Goal: Task Accomplishment & Management: Complete application form

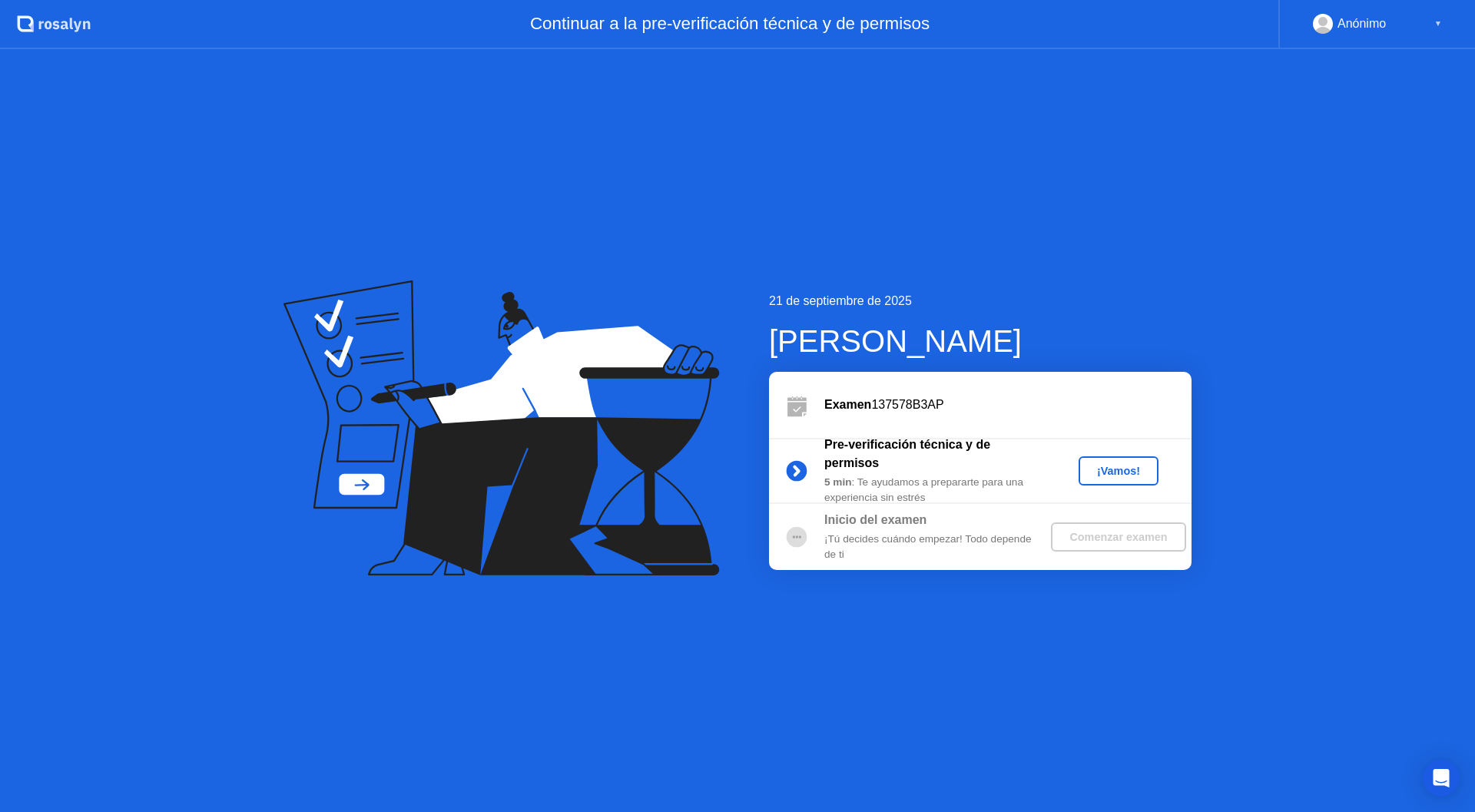
click at [1105, 472] on div "¡Vamos!" at bounding box center [1118, 471] width 67 height 12
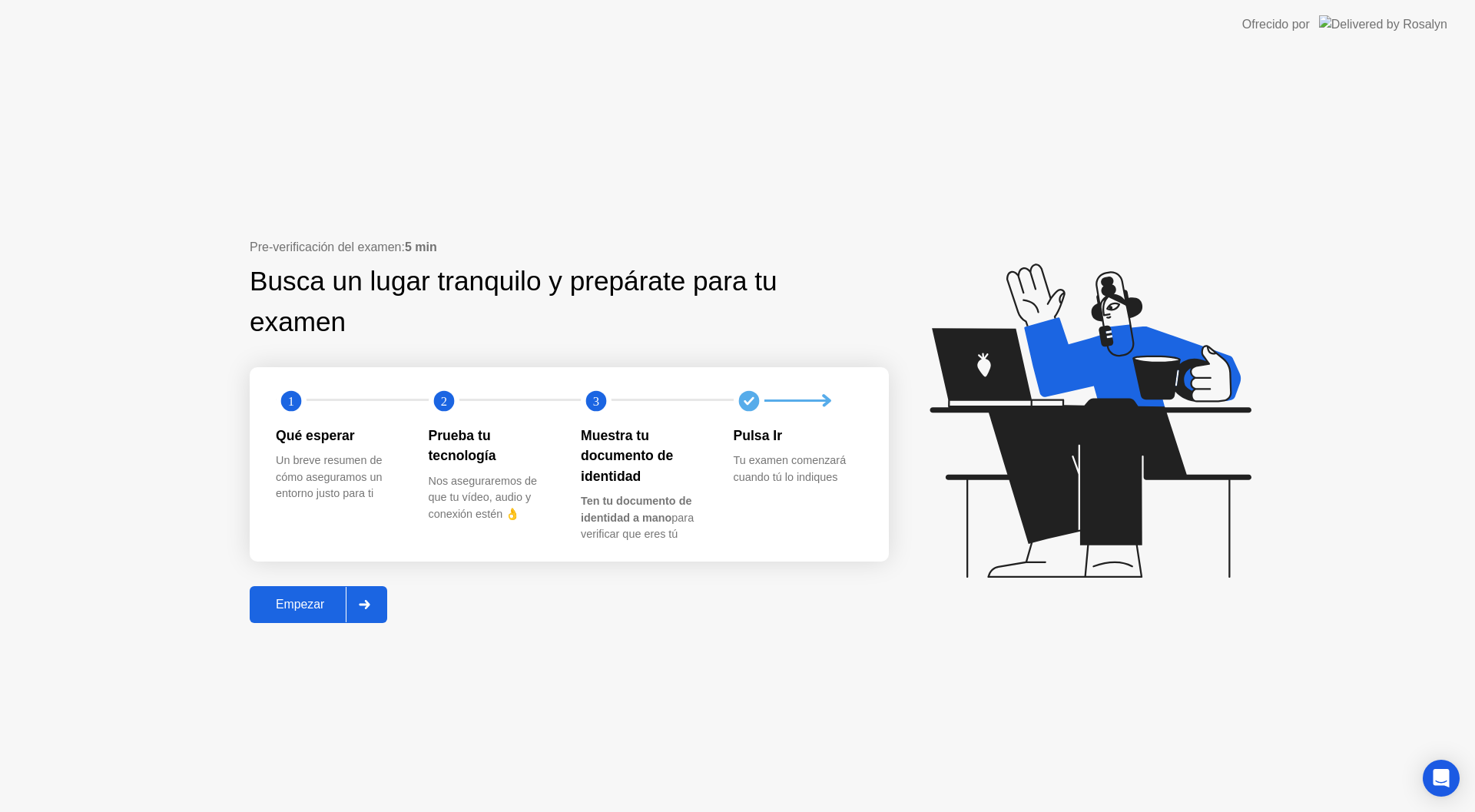
click at [305, 603] on div "Empezar" at bounding box center [300, 604] width 91 height 14
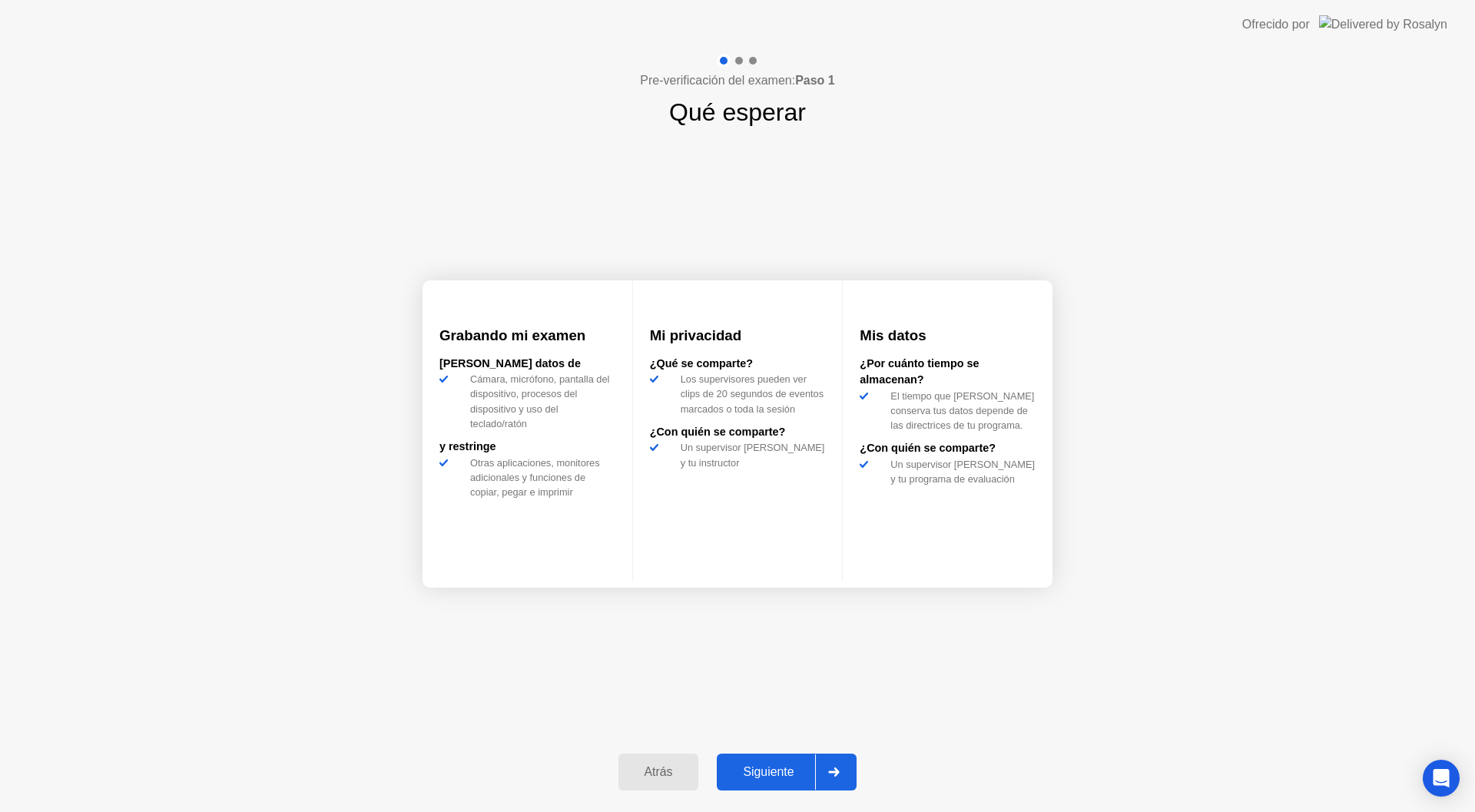
click at [796, 777] on div "Siguiente" at bounding box center [769, 772] width 94 height 14
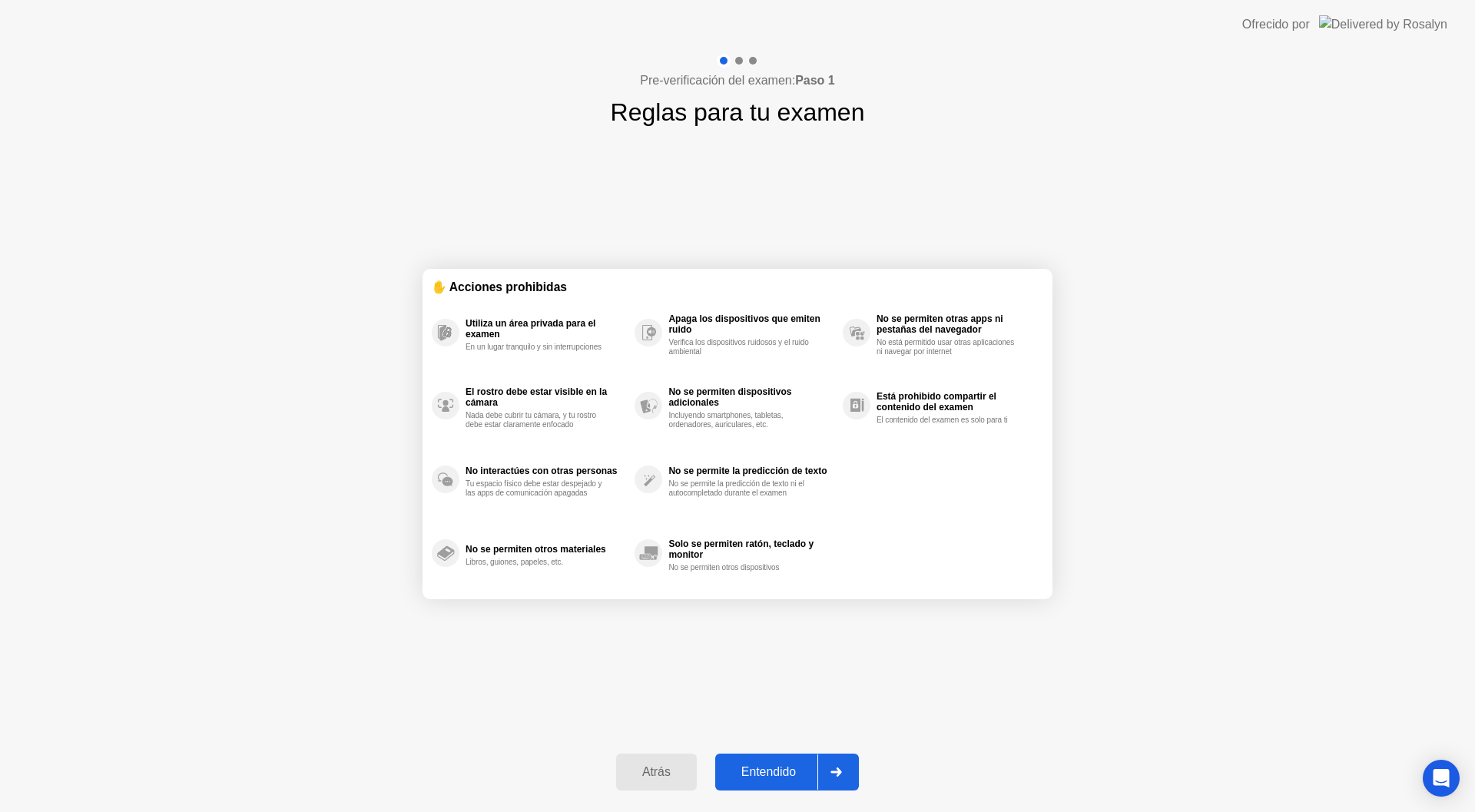
click at [789, 769] on div "Entendido" at bounding box center [769, 772] width 98 height 14
select select "**********"
select select "*******"
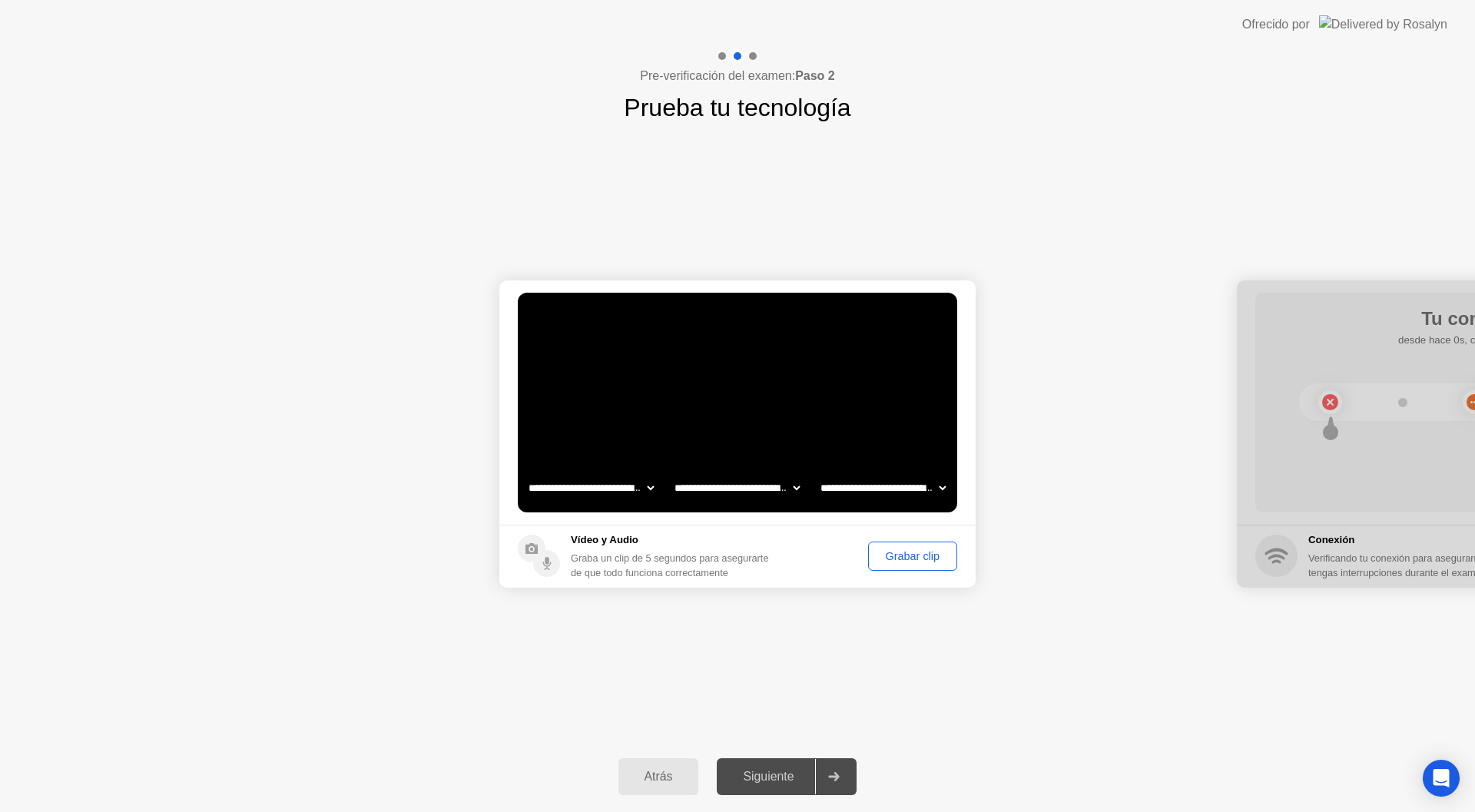
click at [785, 778] on div "Siguiente" at bounding box center [769, 776] width 94 height 14
click at [895, 705] on div "**********" at bounding box center [737, 433] width 1475 height 615
click at [891, 559] on div "Grabar clip" at bounding box center [912, 556] width 78 height 12
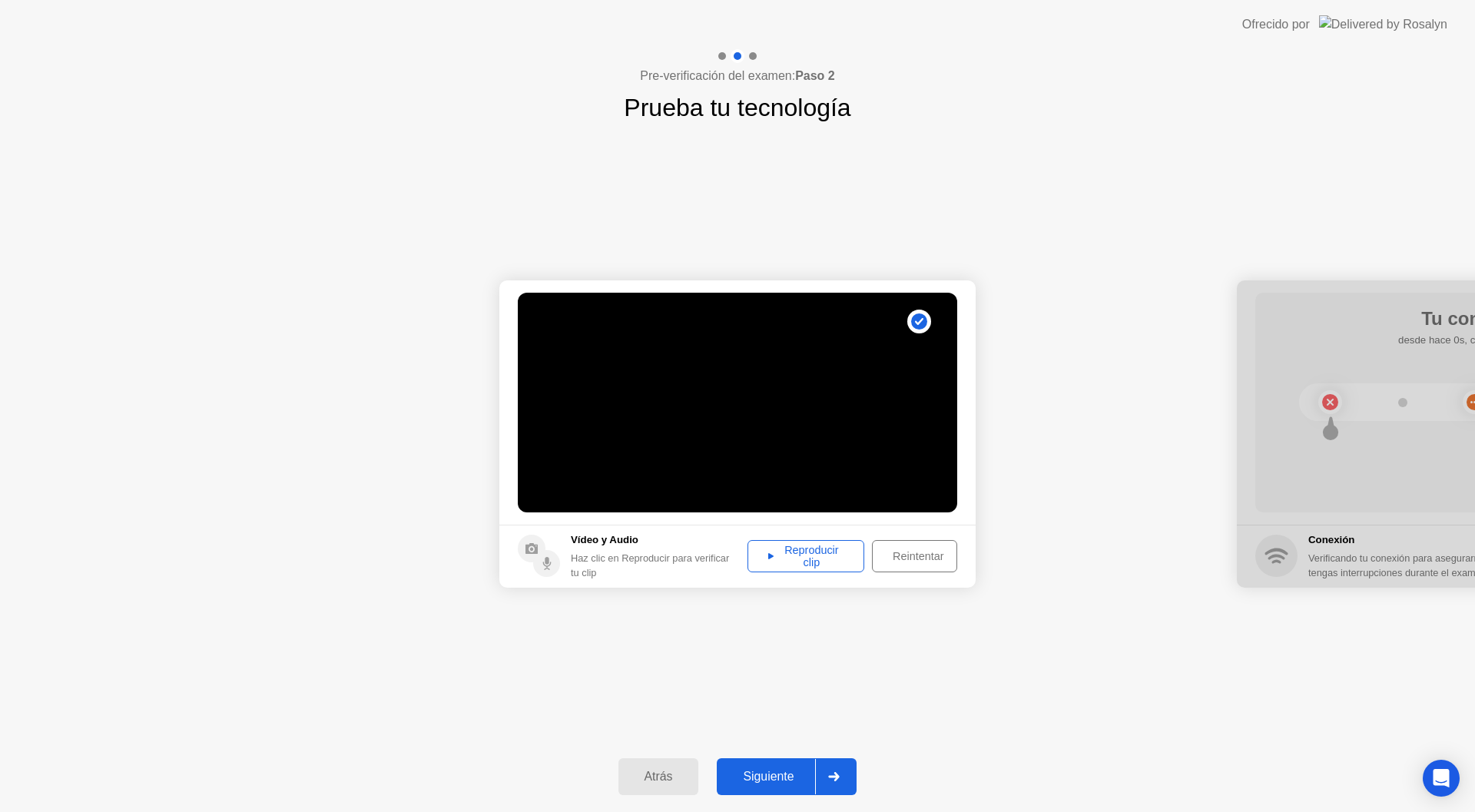
click at [788, 769] on div "Siguiente" at bounding box center [769, 776] width 94 height 14
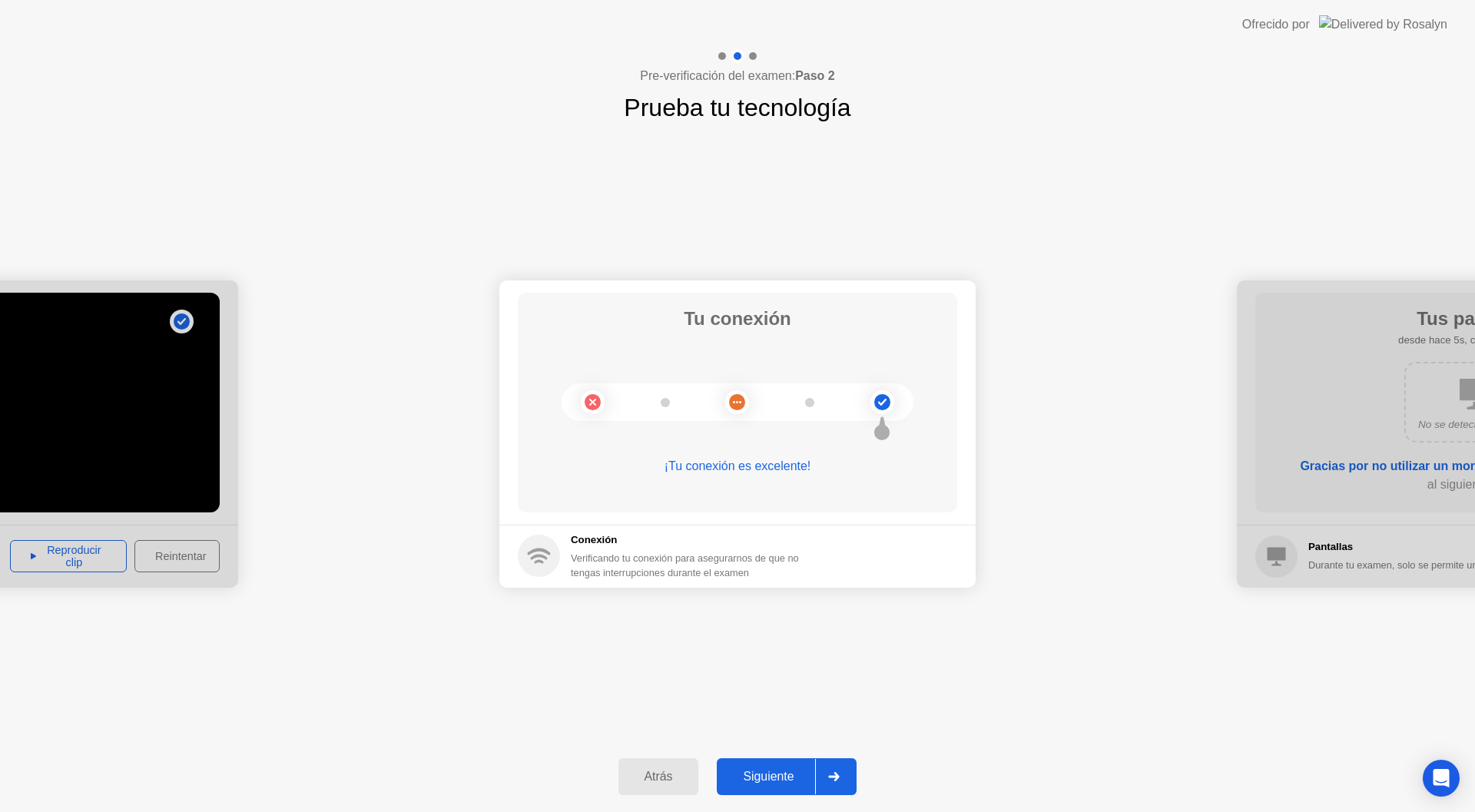
click at [786, 770] on div "Siguiente" at bounding box center [769, 776] width 94 height 14
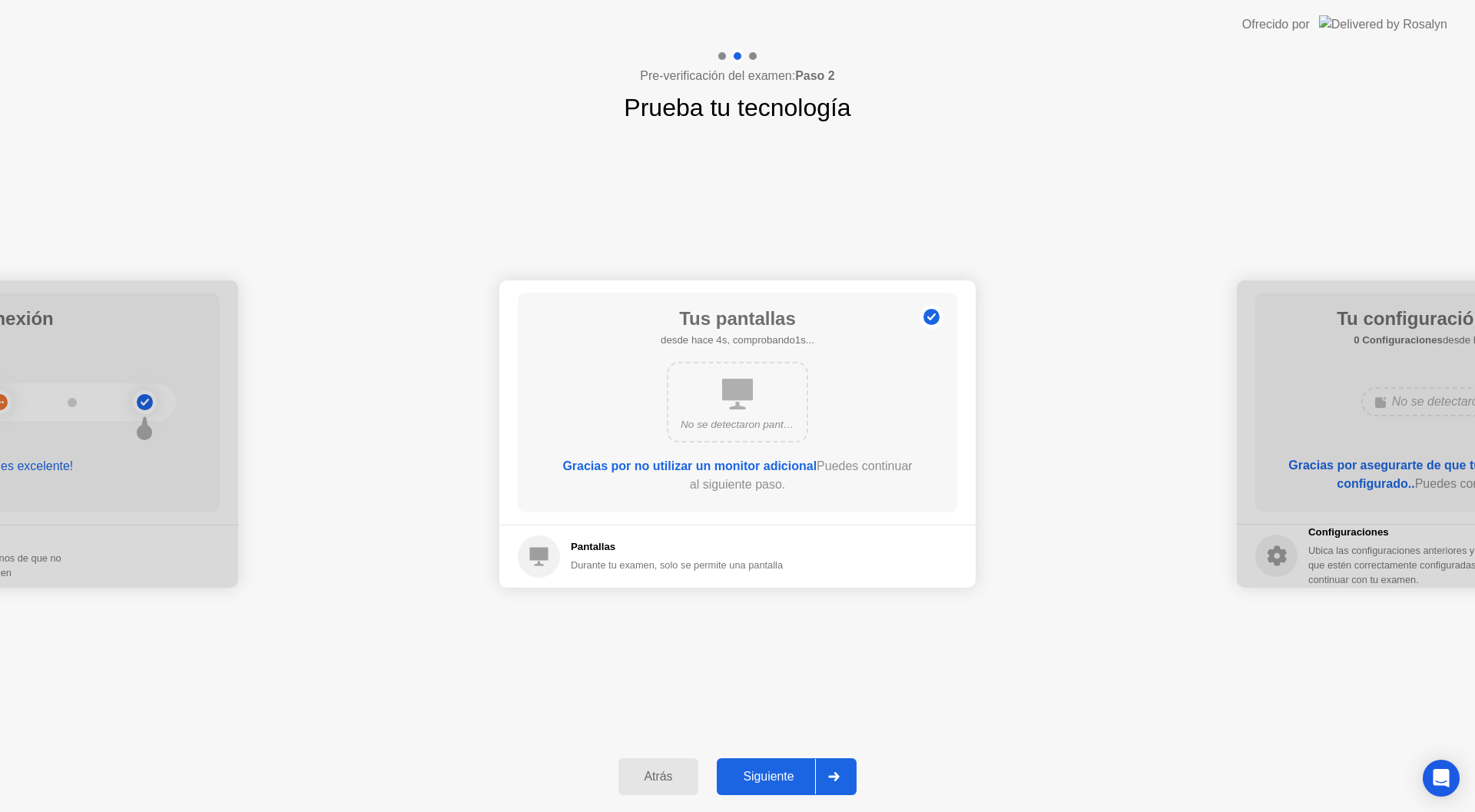
click at [788, 773] on div "Siguiente" at bounding box center [769, 776] width 94 height 14
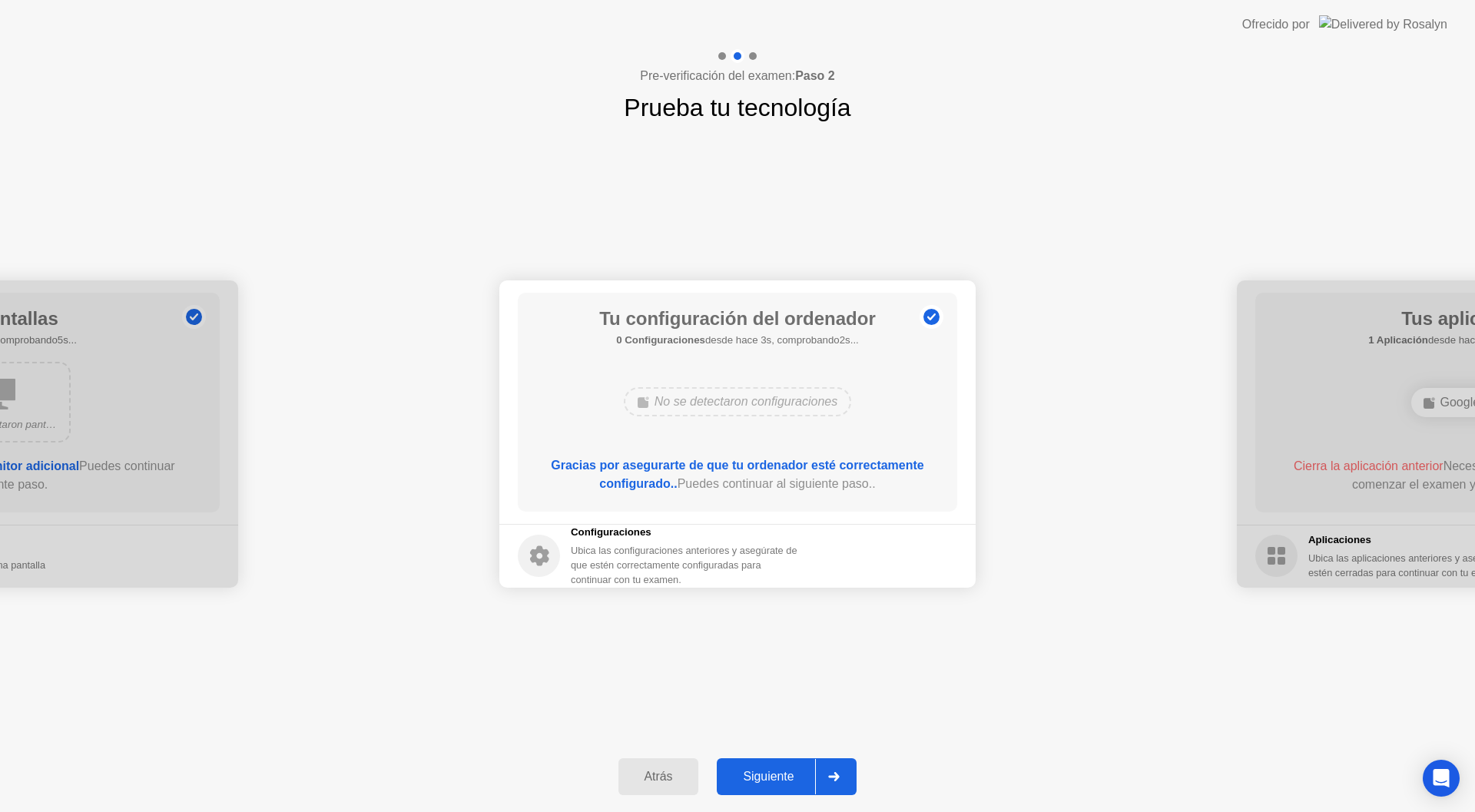
click at [769, 767] on button "Siguiente" at bounding box center [786, 776] width 140 height 37
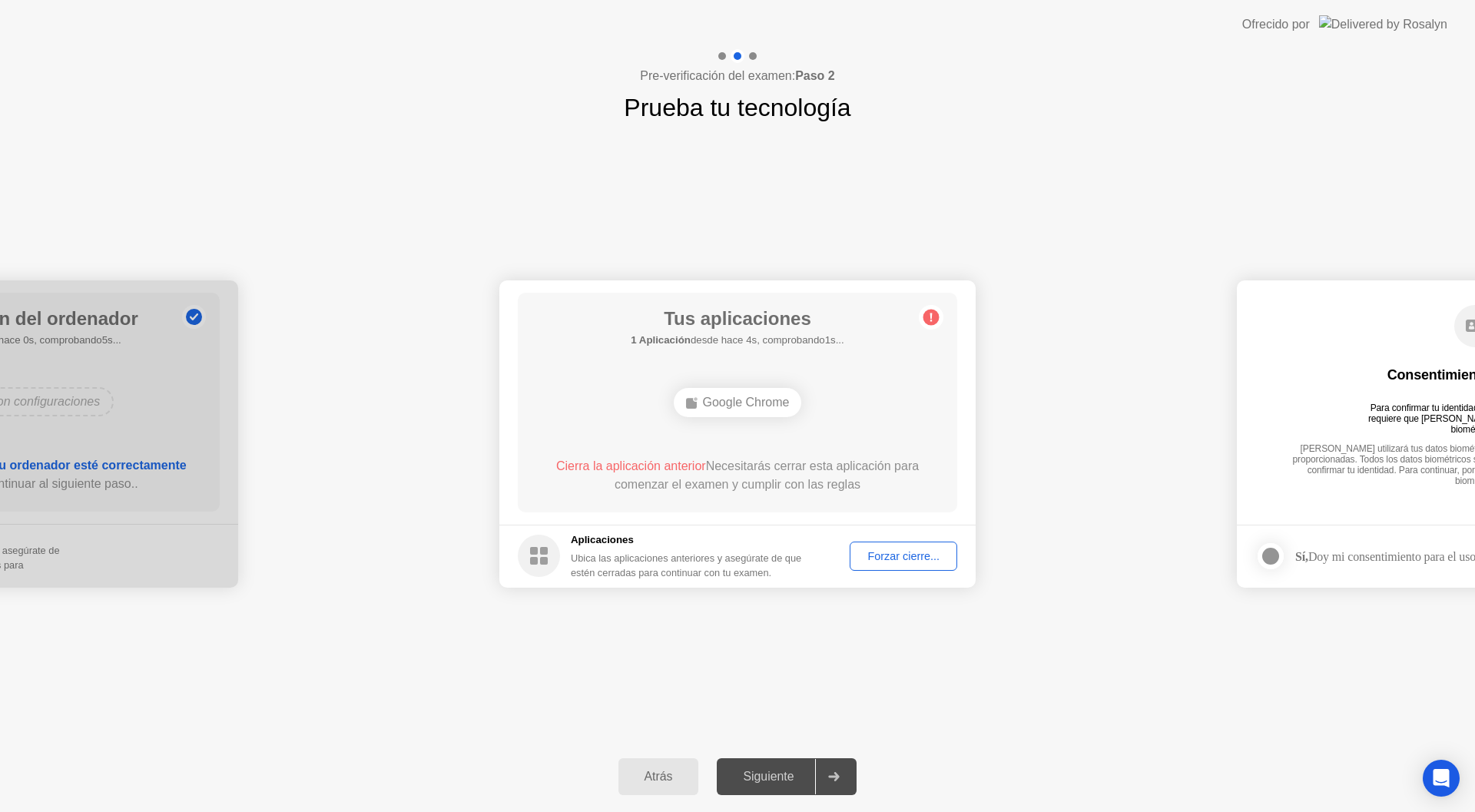
click at [893, 552] on div "Forzar cierre..." at bounding box center [904, 556] width 97 height 12
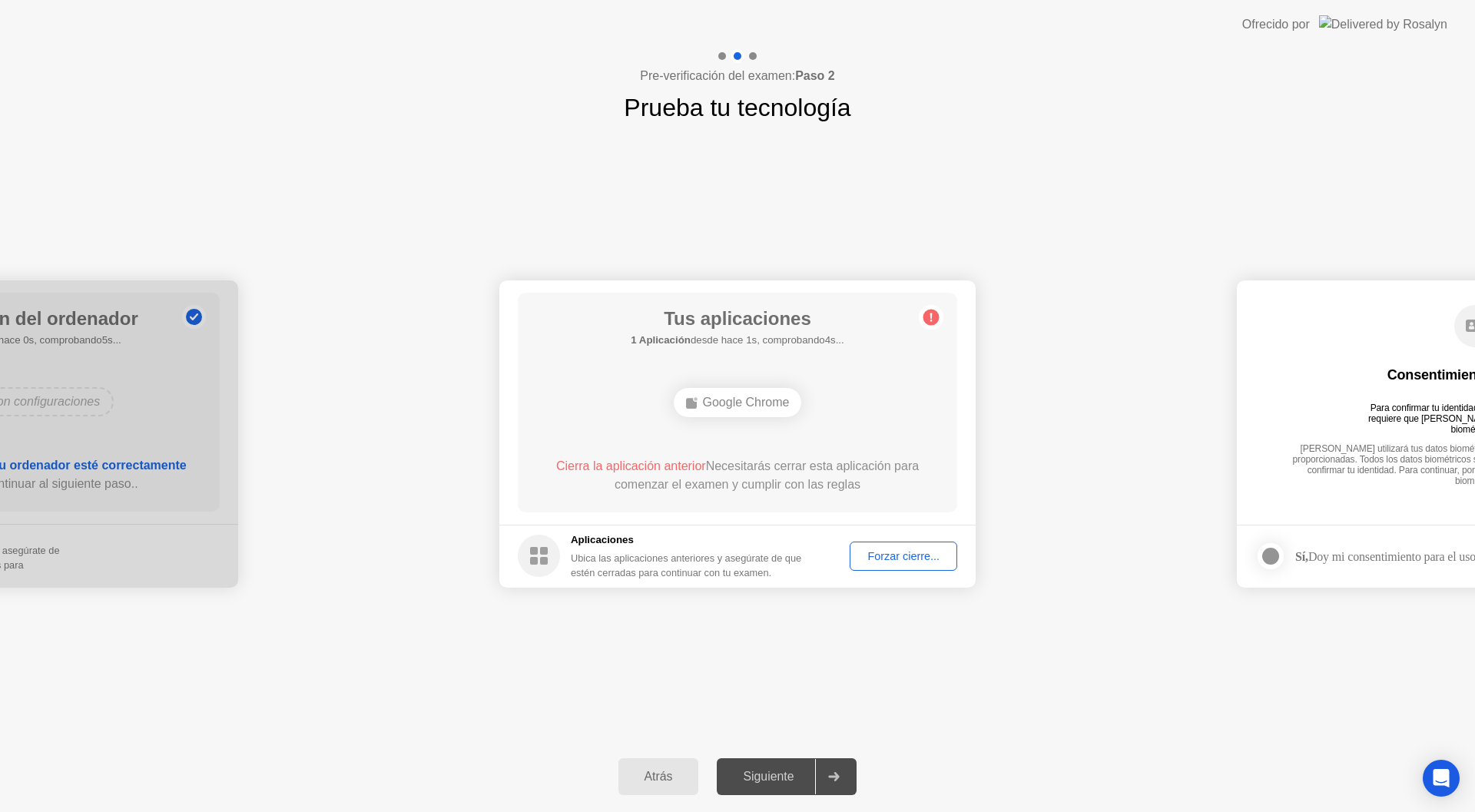
click at [908, 556] on div "Forzar cierre..." at bounding box center [904, 556] width 97 height 12
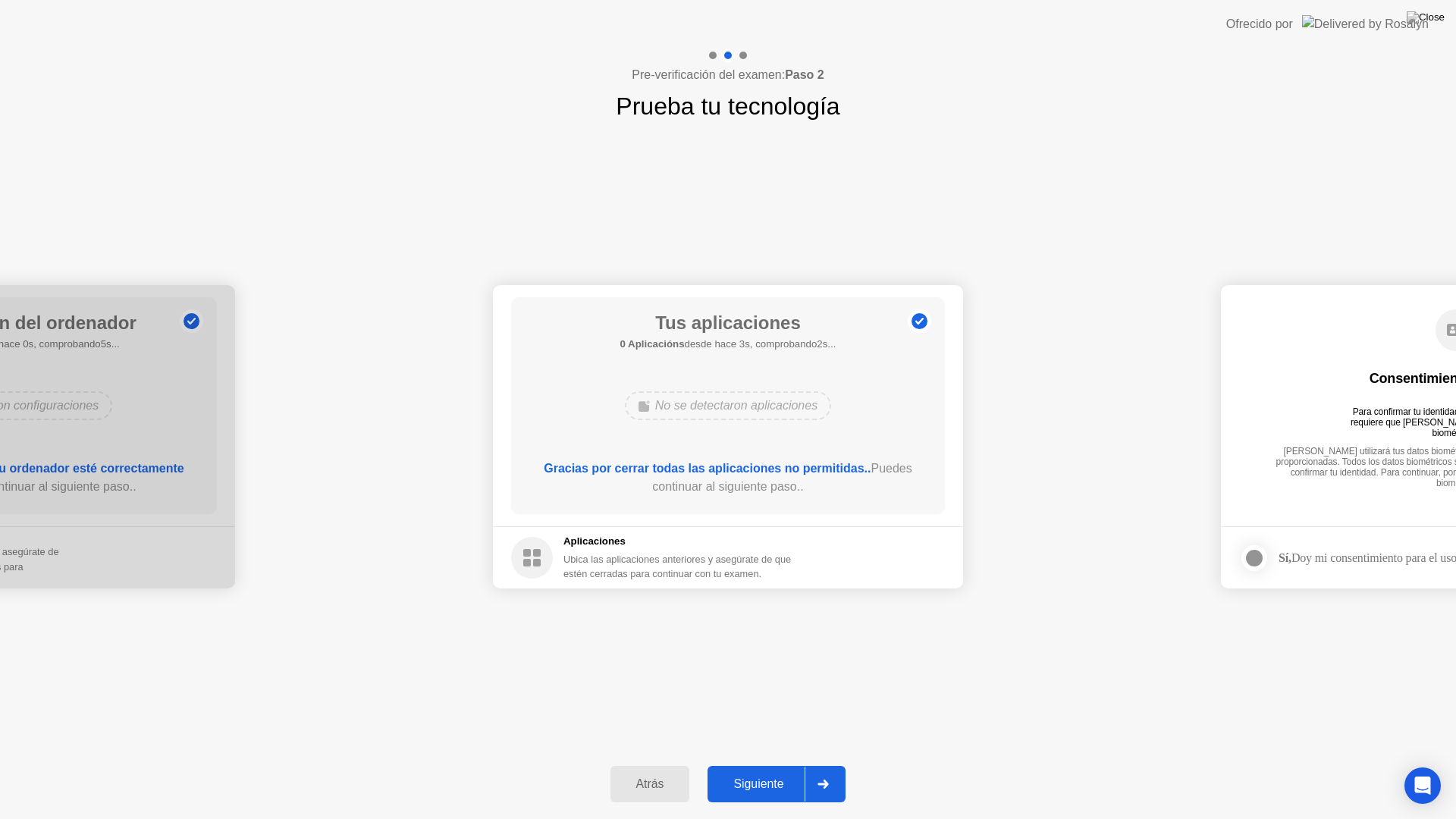
click at [763, 774] on button "Siguiente" at bounding box center [776, 784] width 138 height 36
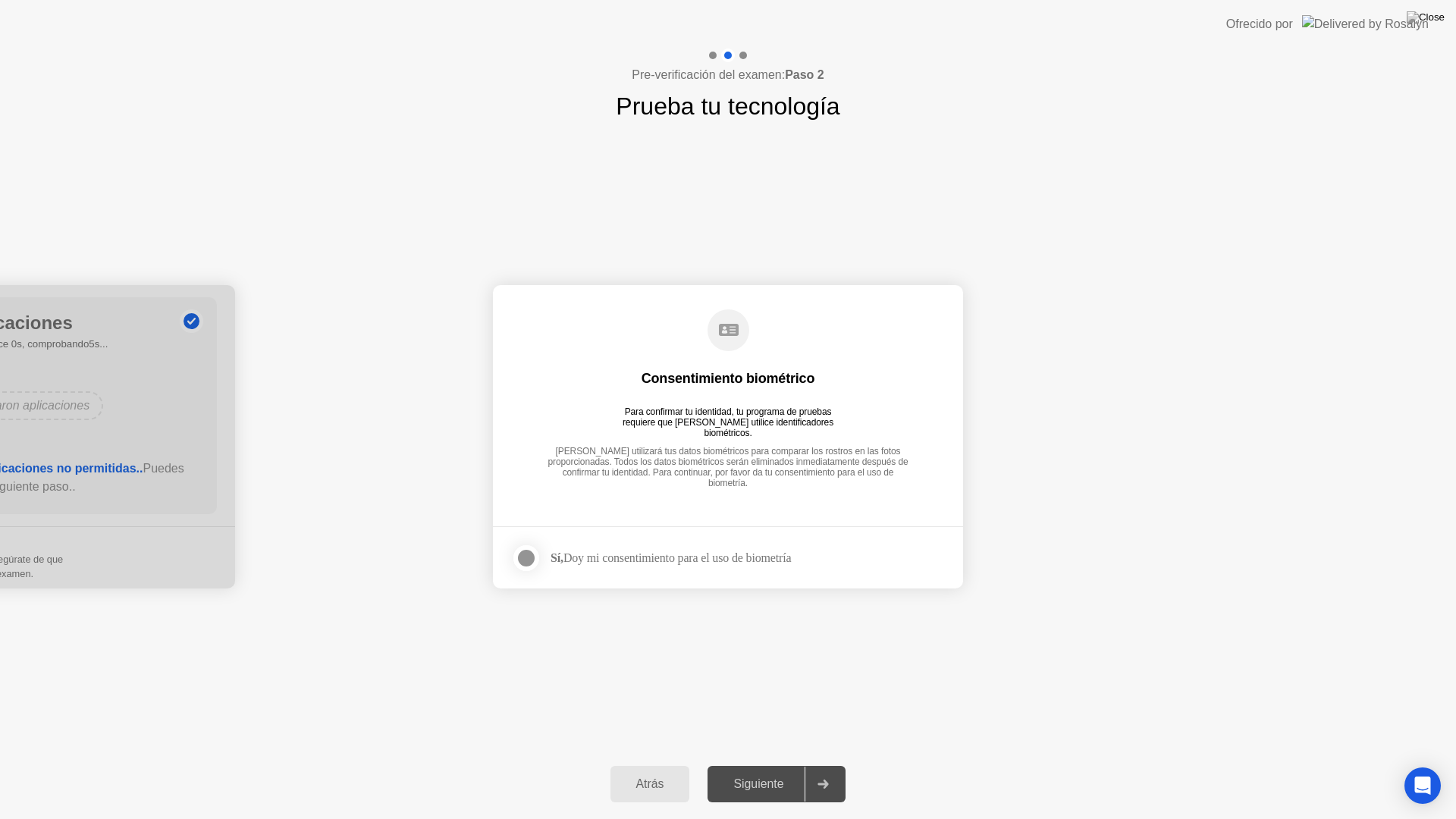
click at [531, 556] on div at bounding box center [527, 558] width 18 height 18
click at [770, 778] on div "Siguiente" at bounding box center [759, 784] width 92 height 13
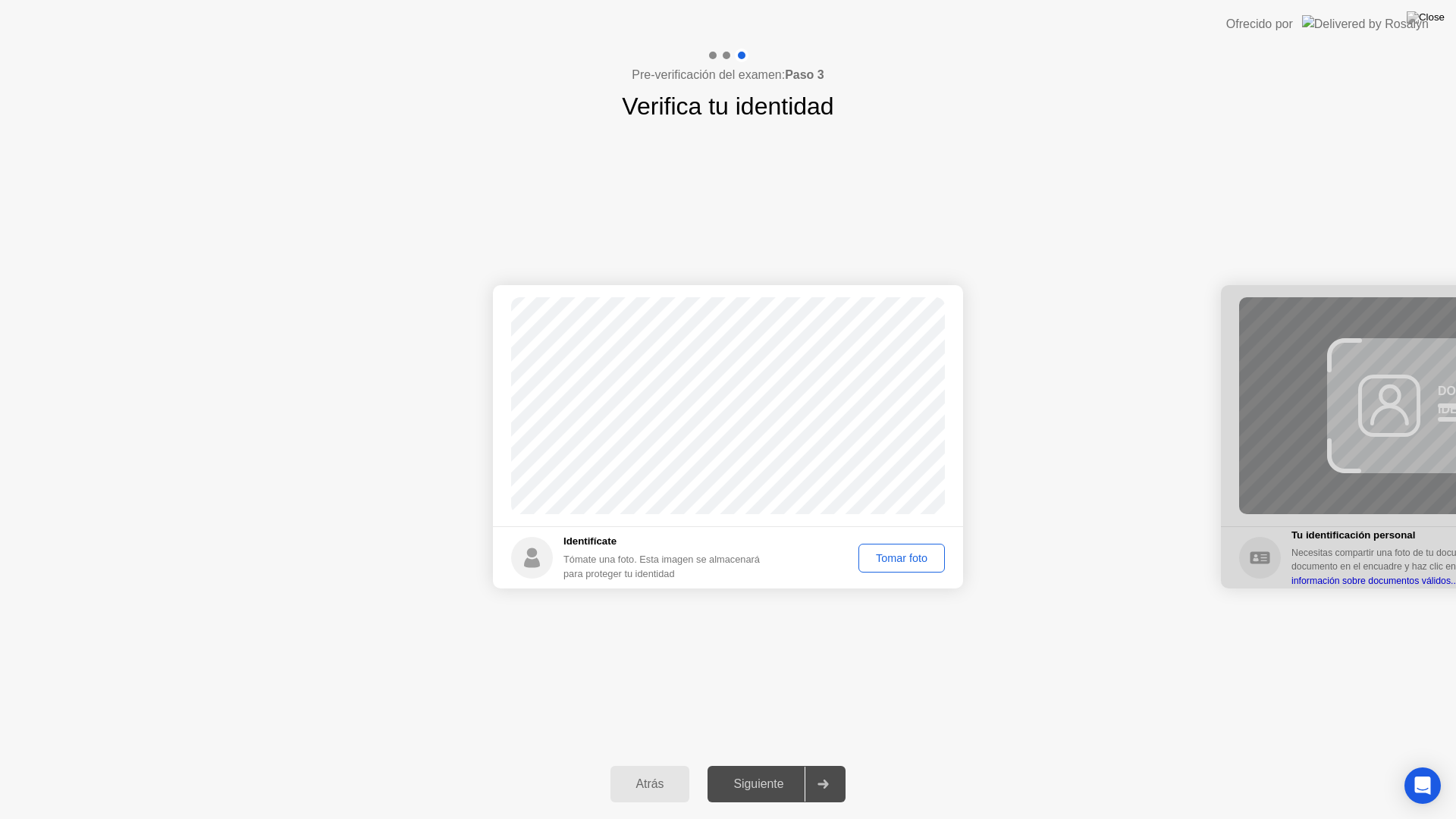
click at [915, 559] on div "Tomar foto" at bounding box center [901, 558] width 76 height 12
click at [907, 568] on button "Repetir" at bounding box center [910, 558] width 70 height 29
click at [897, 563] on div "Tomar foto" at bounding box center [901, 558] width 76 height 12
click at [774, 780] on div "Siguiente" at bounding box center [759, 784] width 92 height 13
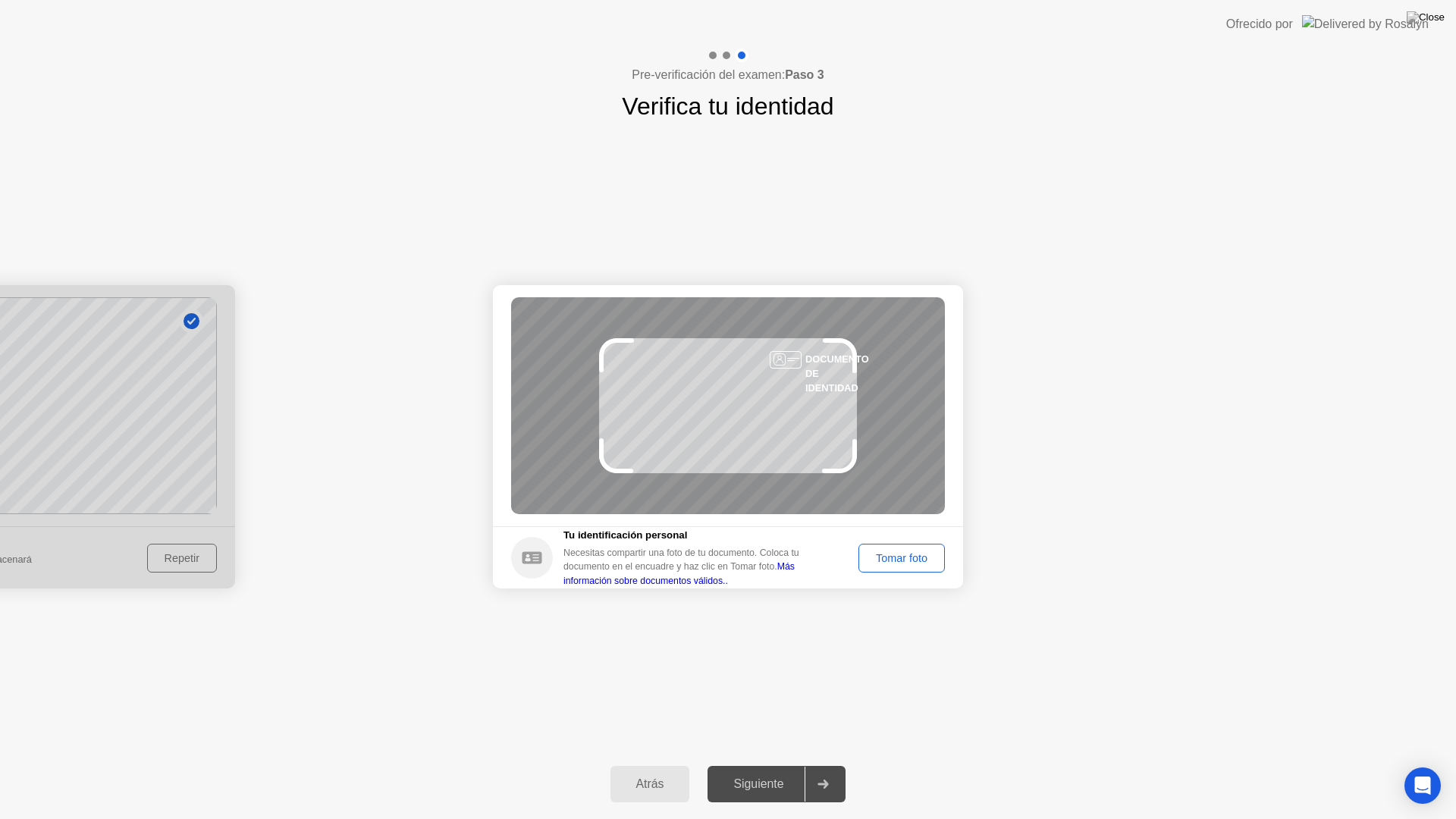
click at [922, 552] on div "Tomar foto" at bounding box center [901, 558] width 76 height 12
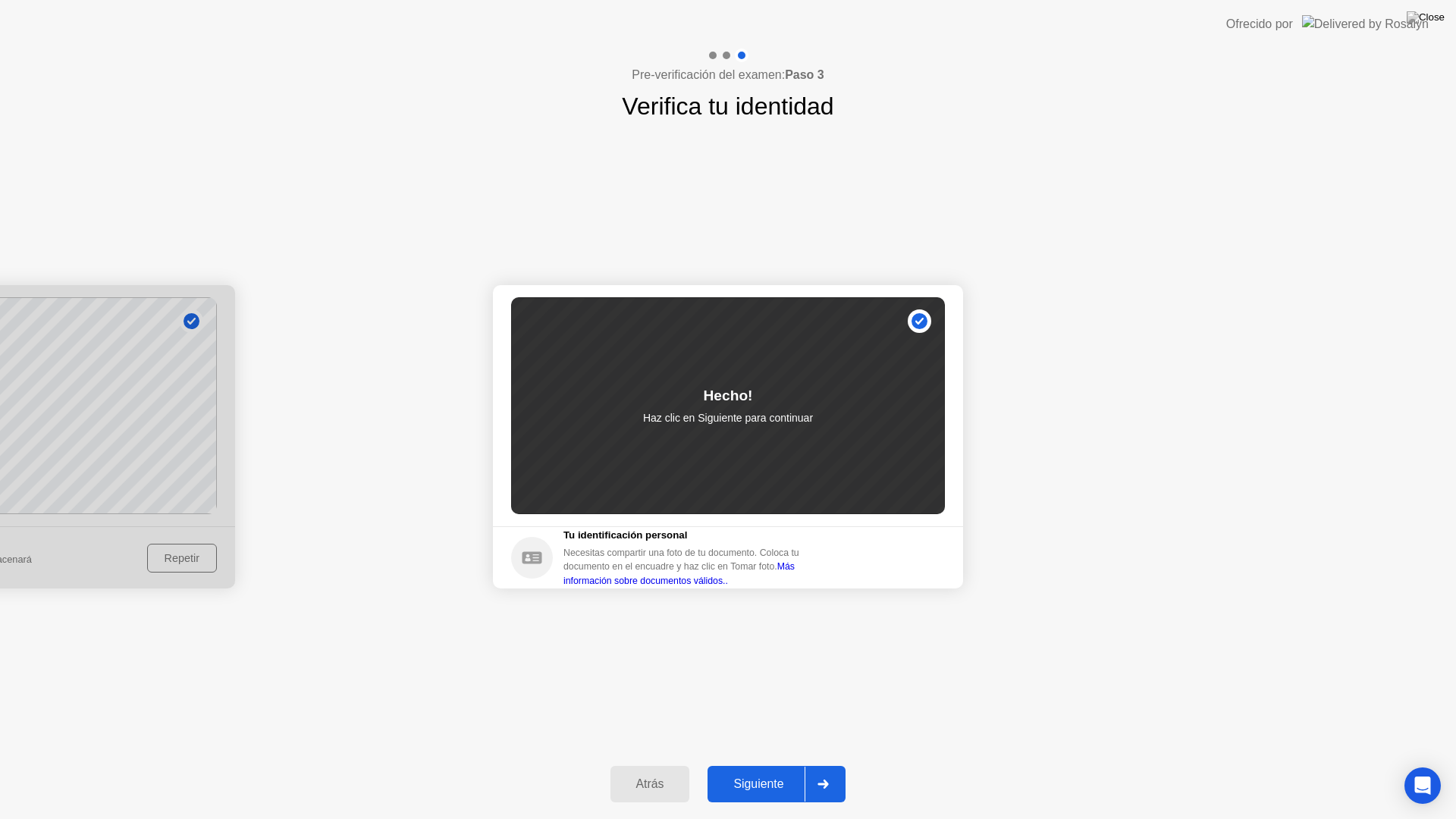
click at [780, 780] on div "Siguiente" at bounding box center [759, 784] width 92 height 13
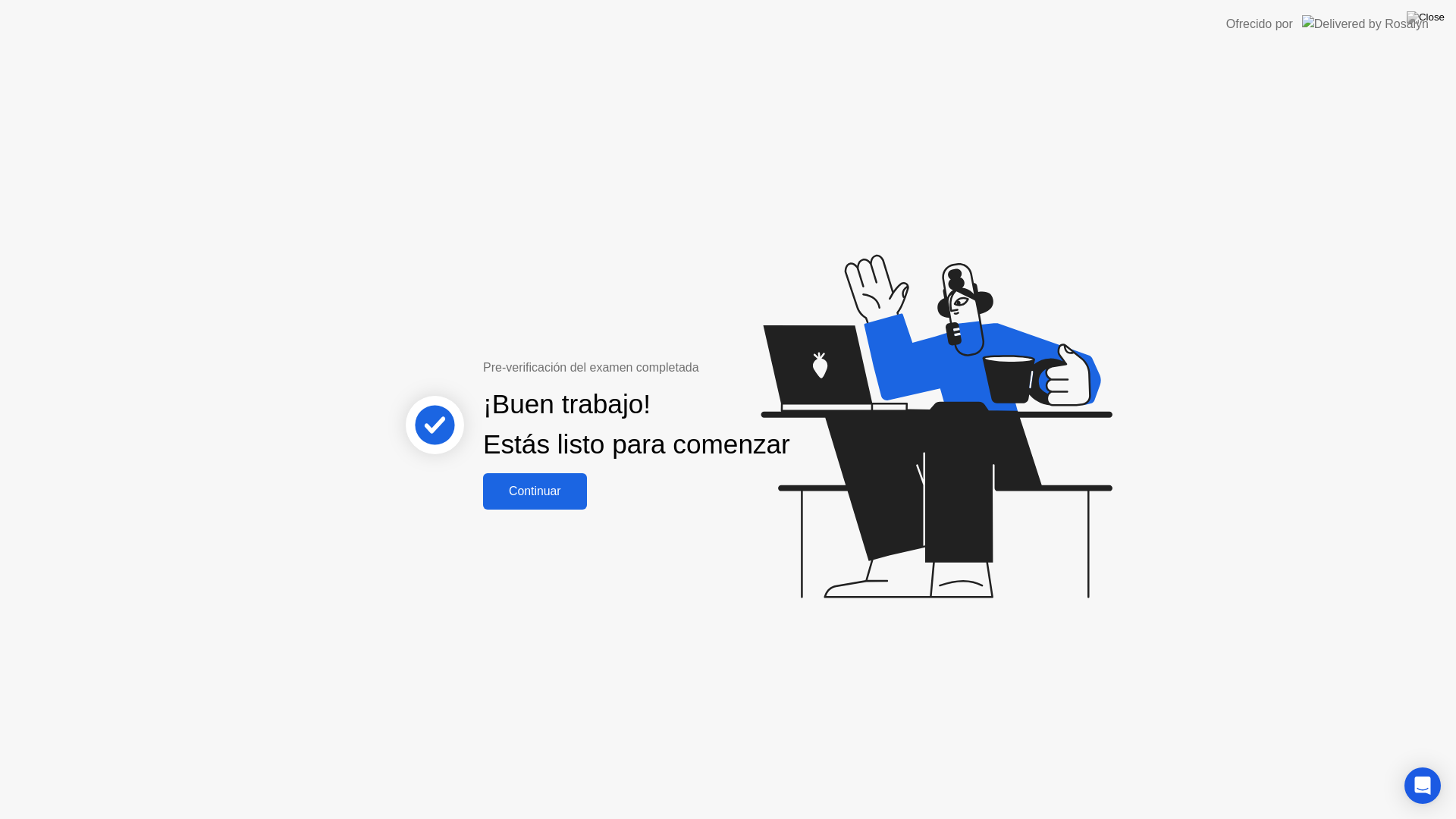
click at [516, 498] on div "Continuar" at bounding box center [534, 491] width 95 height 13
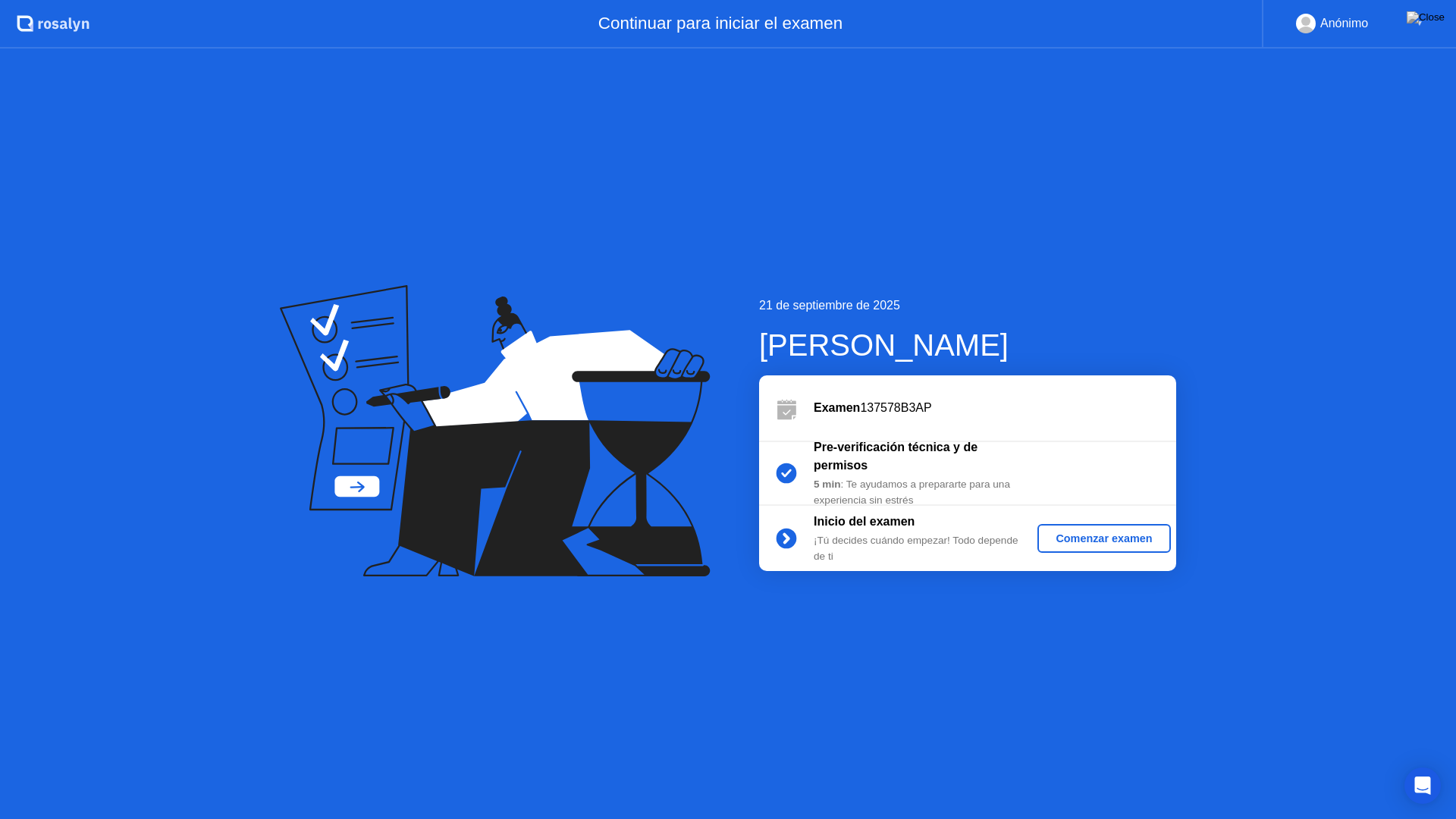
click at [1091, 539] on div "Comenzar examen" at bounding box center [1104, 538] width 121 height 12
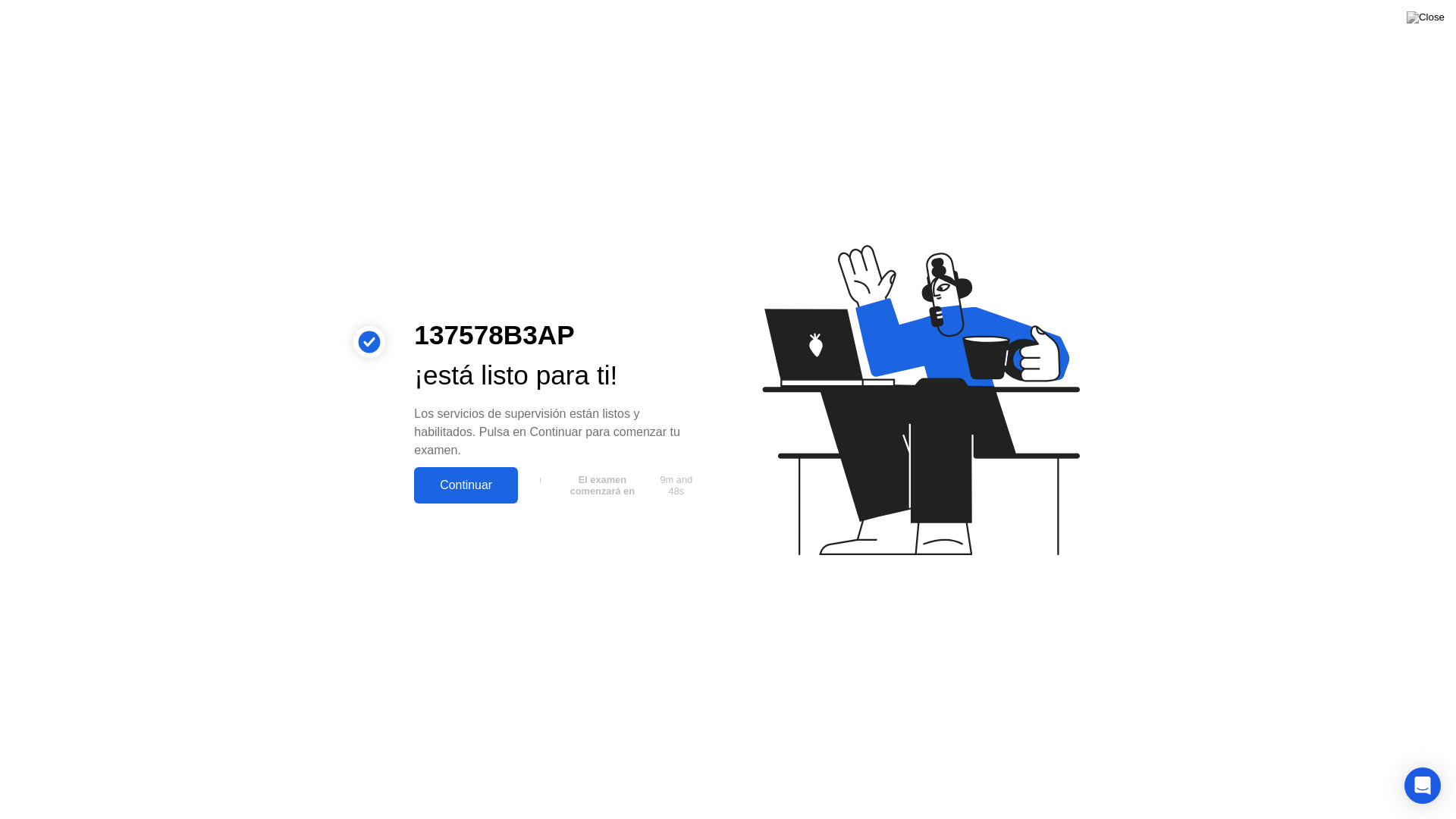
click at [506, 491] on div "Continuar" at bounding box center [465, 486] width 95 height 13
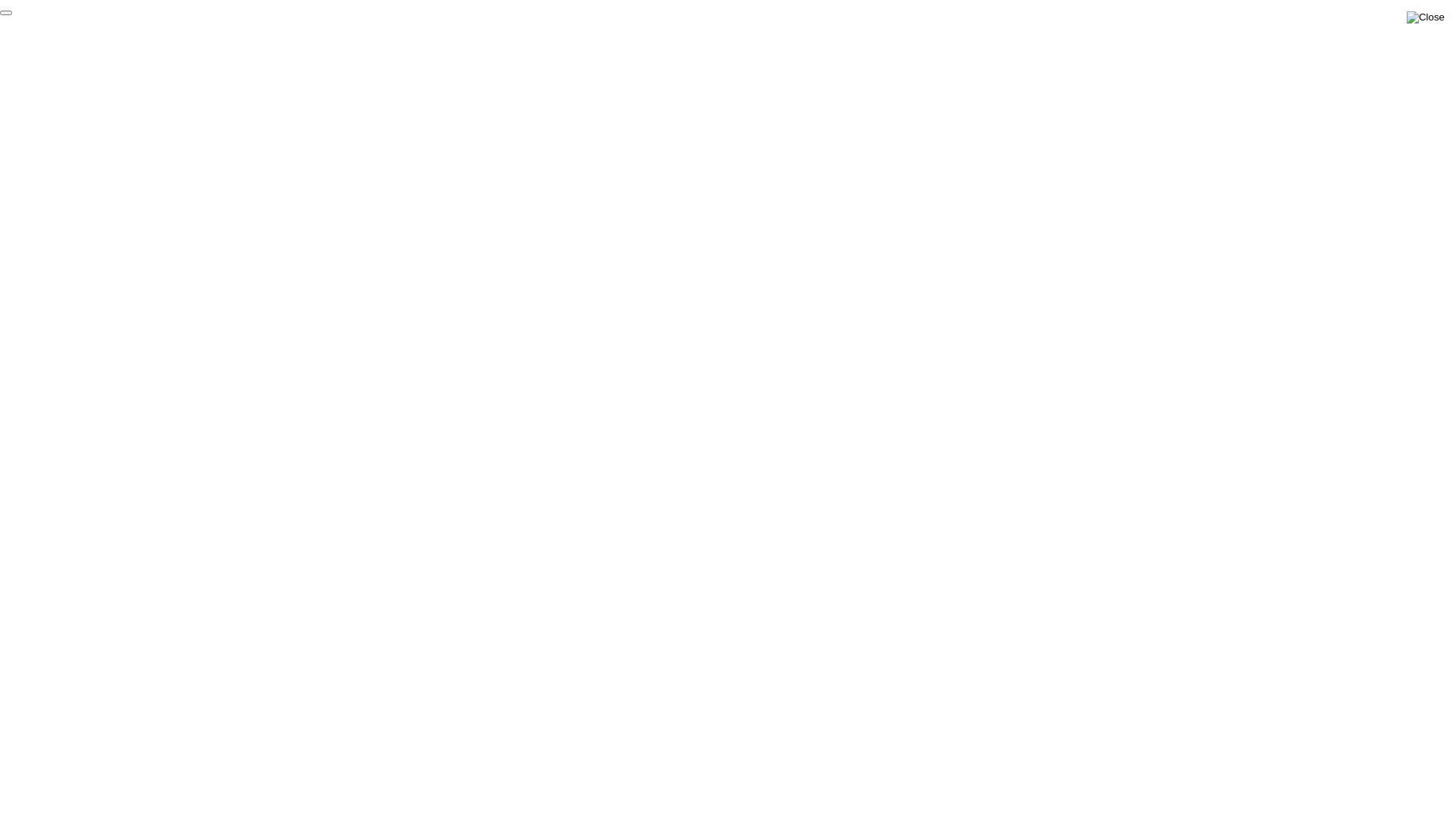
click at [1431, 18] on img at bounding box center [1425, 18] width 38 height 12
